Goal: Task Accomplishment & Management: Manage account settings

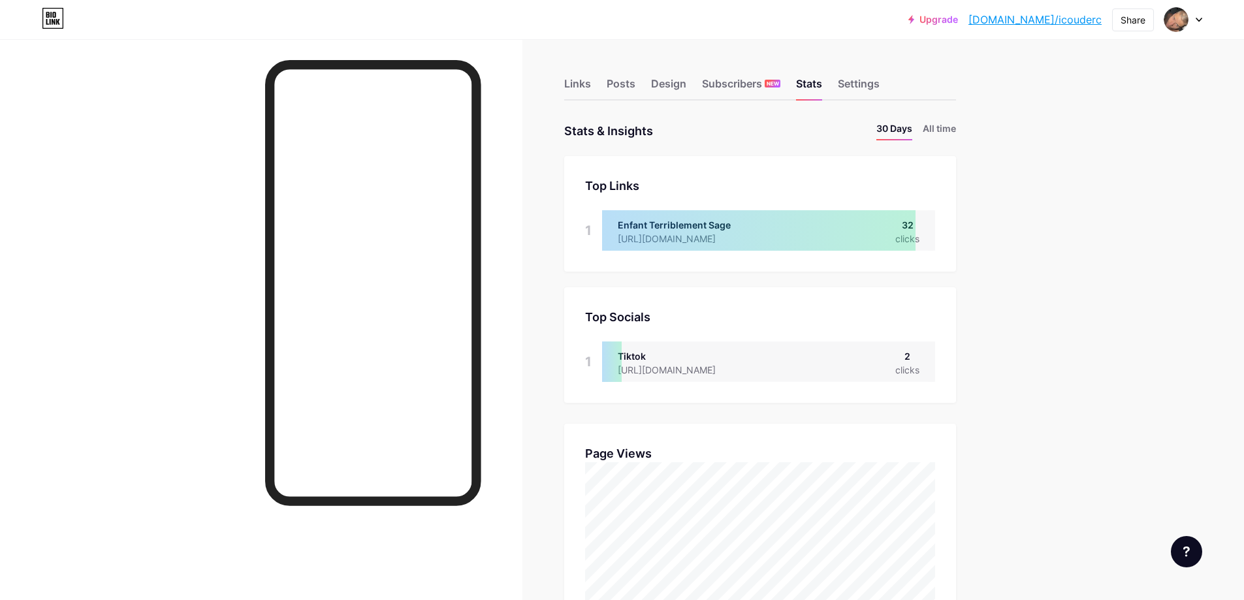
scroll to position [652328, 651685]
drag, startPoint x: 905, startPoint y: 222, endPoint x: 987, endPoint y: 229, distance: 82.5
